Goal: Task Accomplishment & Management: Use online tool/utility

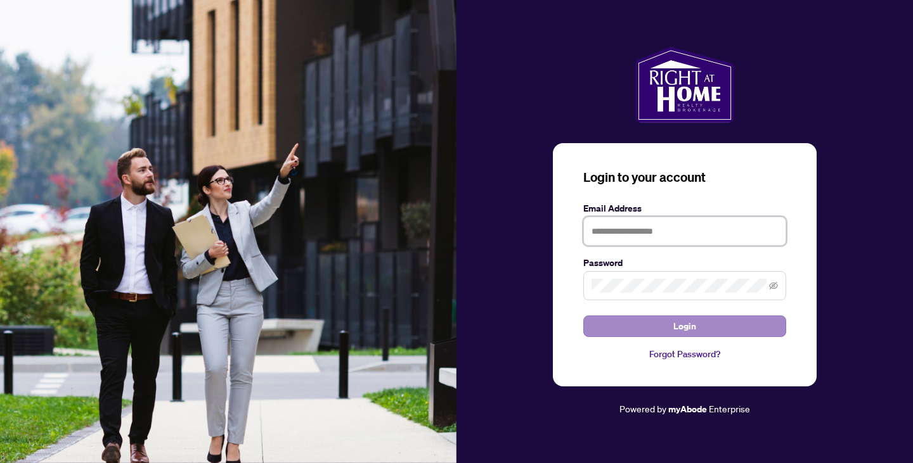
type input "**********"
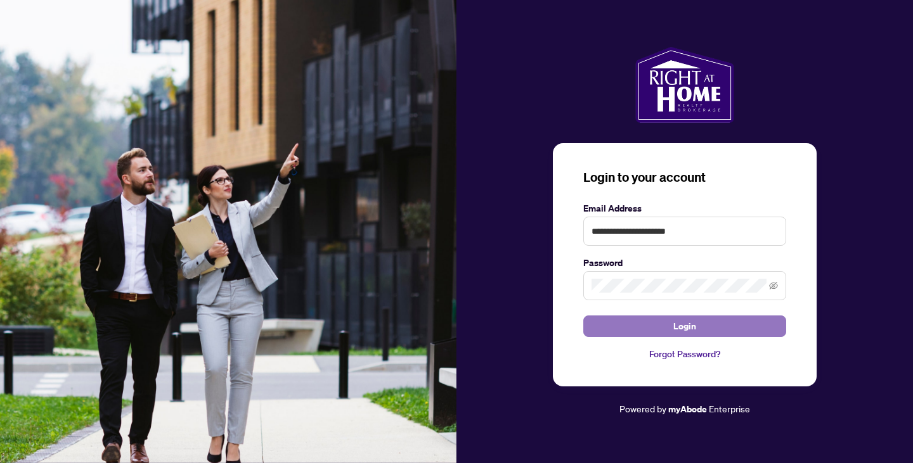
click at [684, 323] on span "Login" at bounding box center [684, 326] width 23 height 20
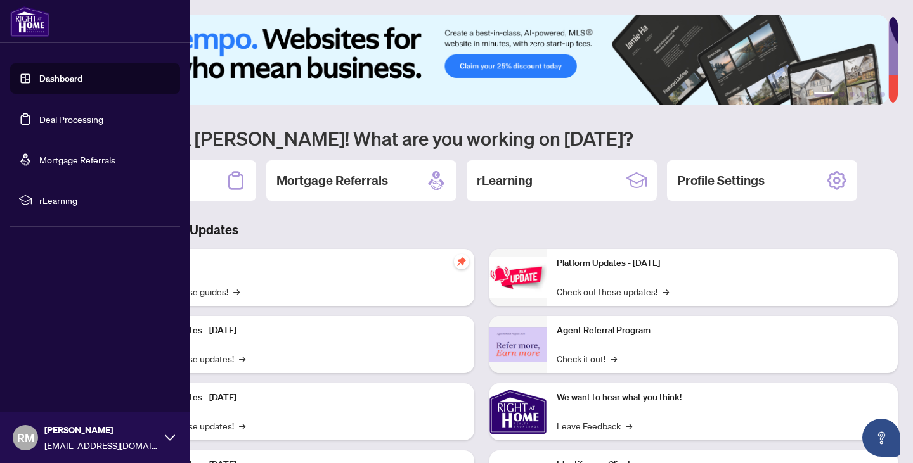
click at [66, 117] on link "Deal Processing" at bounding box center [71, 118] width 64 height 11
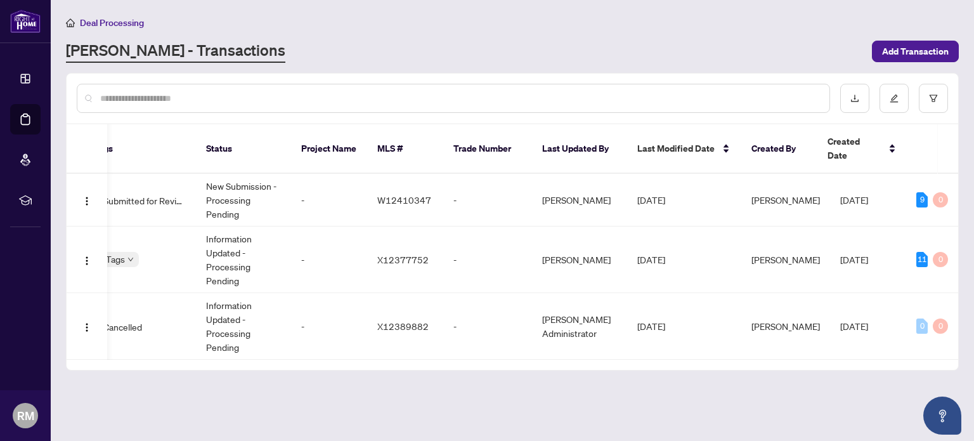
scroll to position [0, 335]
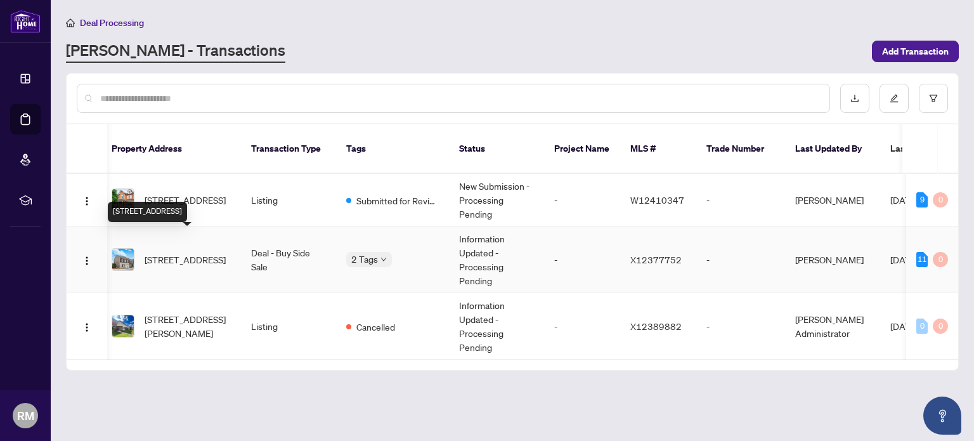
click at [224, 252] on span "[STREET_ADDRESS]" at bounding box center [185, 259] width 81 height 14
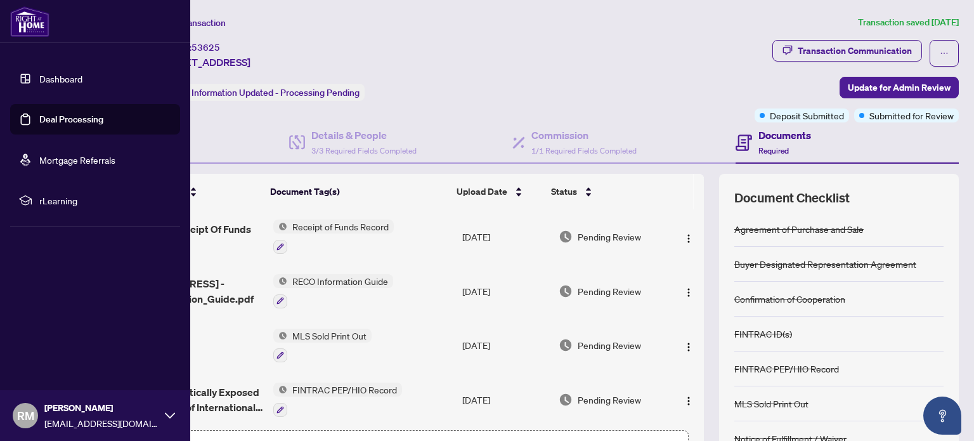
click at [51, 115] on link "Deal Processing" at bounding box center [71, 118] width 64 height 11
